Goal: Transaction & Acquisition: Purchase product/service

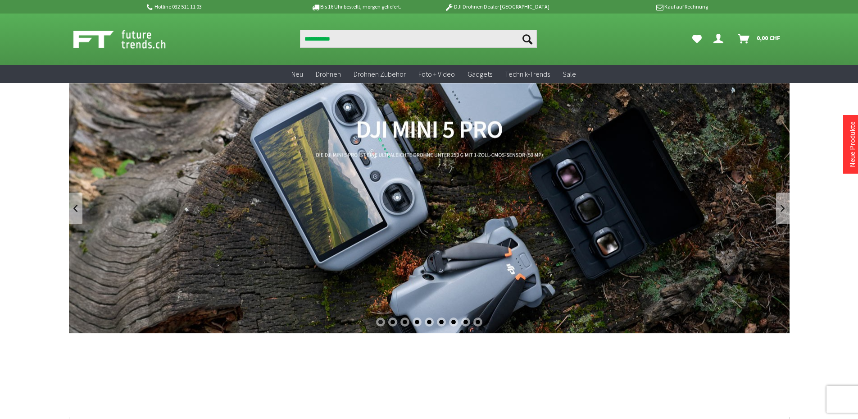
type input "**********"
click at [518, 30] on button "Suchen" at bounding box center [527, 39] width 19 height 18
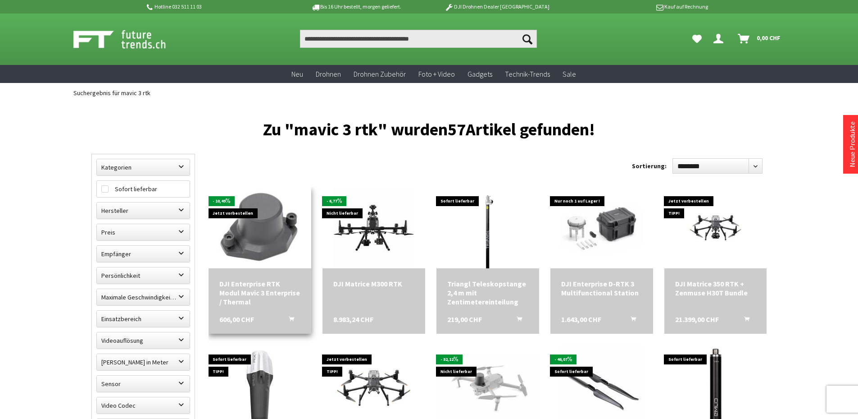
click at [268, 237] on img at bounding box center [260, 227] width 103 height 77
